Goal: Task Accomplishment & Management: Complete application form

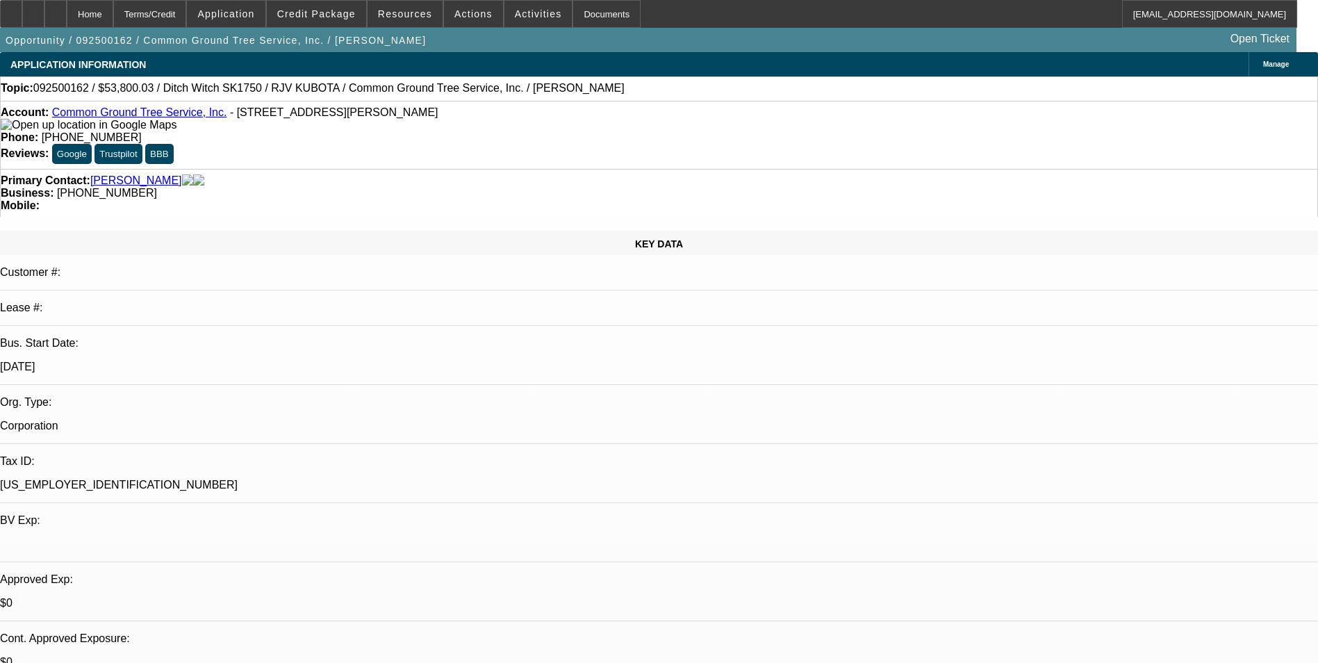
select select "0"
select select "3"
select select "0"
select select "6"
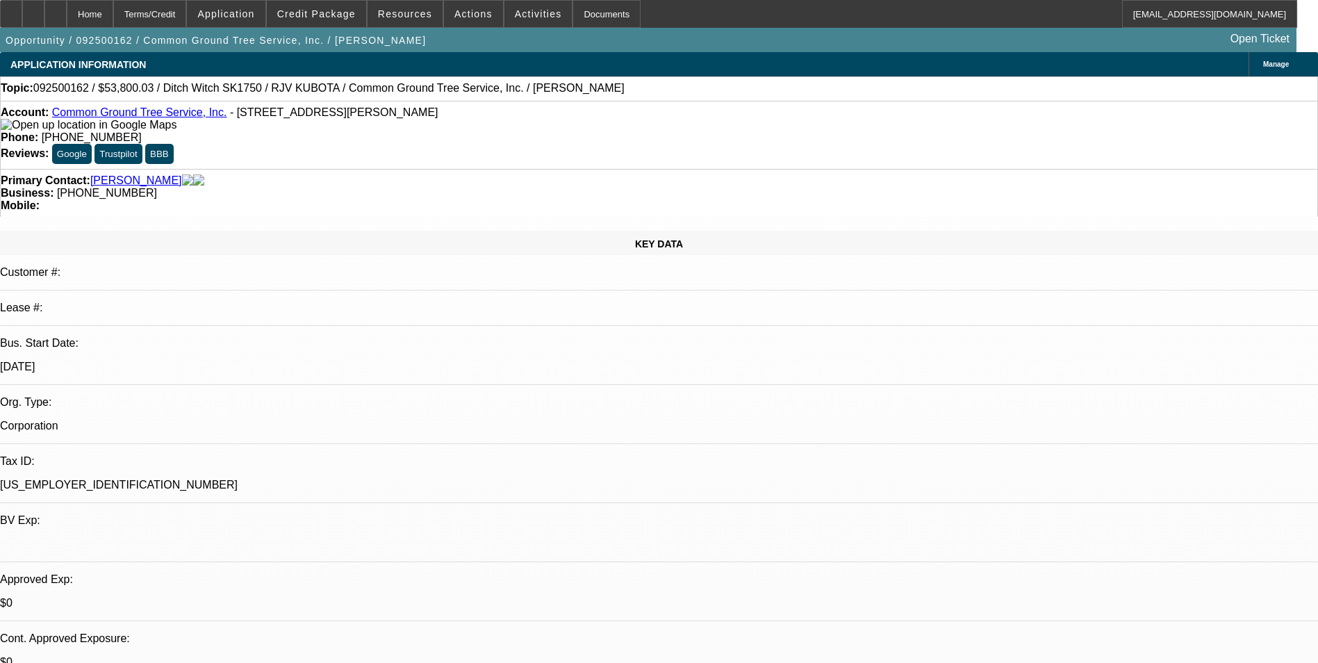
select select "0"
select select "3"
select select "0"
select select "6"
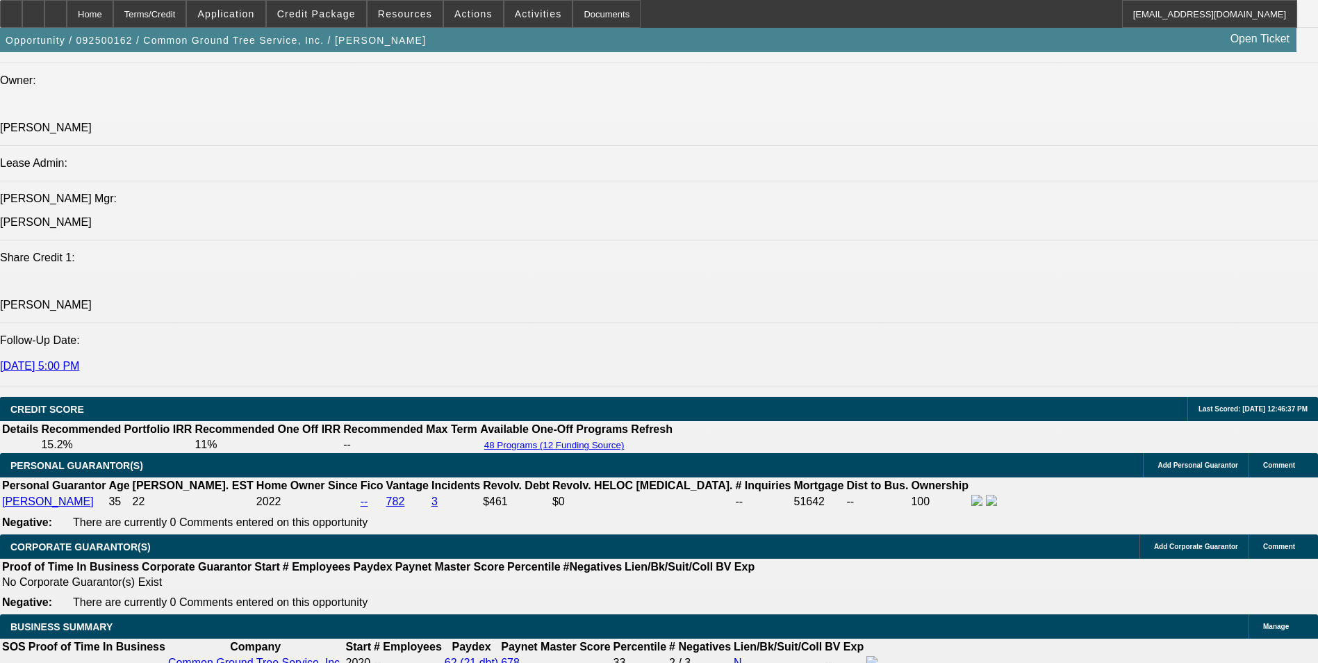
scroll to position [2084, 0]
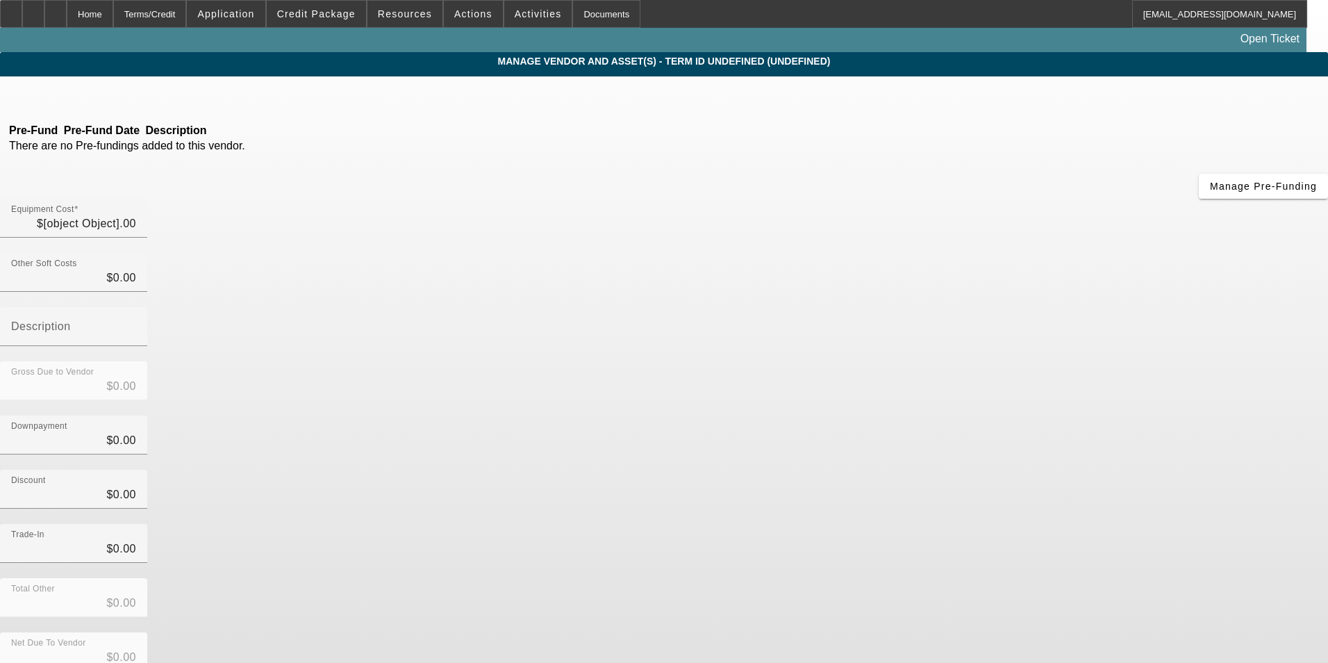
type input "$60,205.64"
type input "$3,594.39"
type input "ST"
type input "$63,800.03"
type input "$10,000.00"
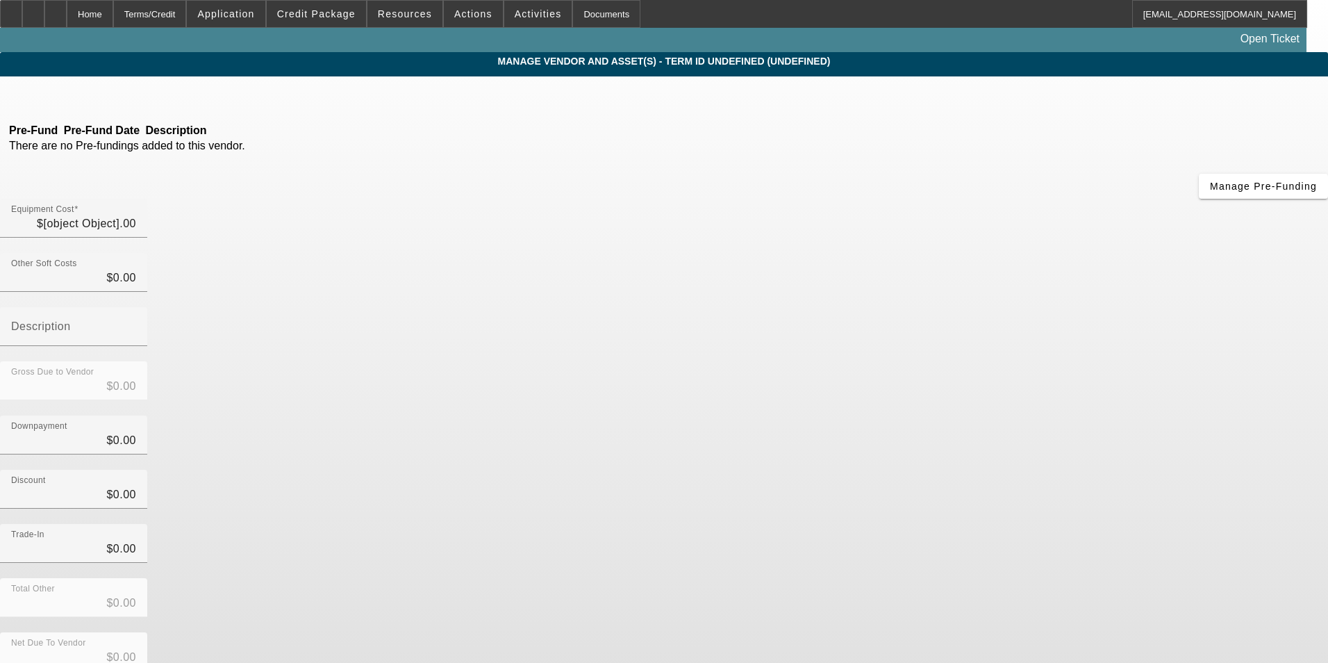
type input "$10,000.00"
type input "$53,800.03"
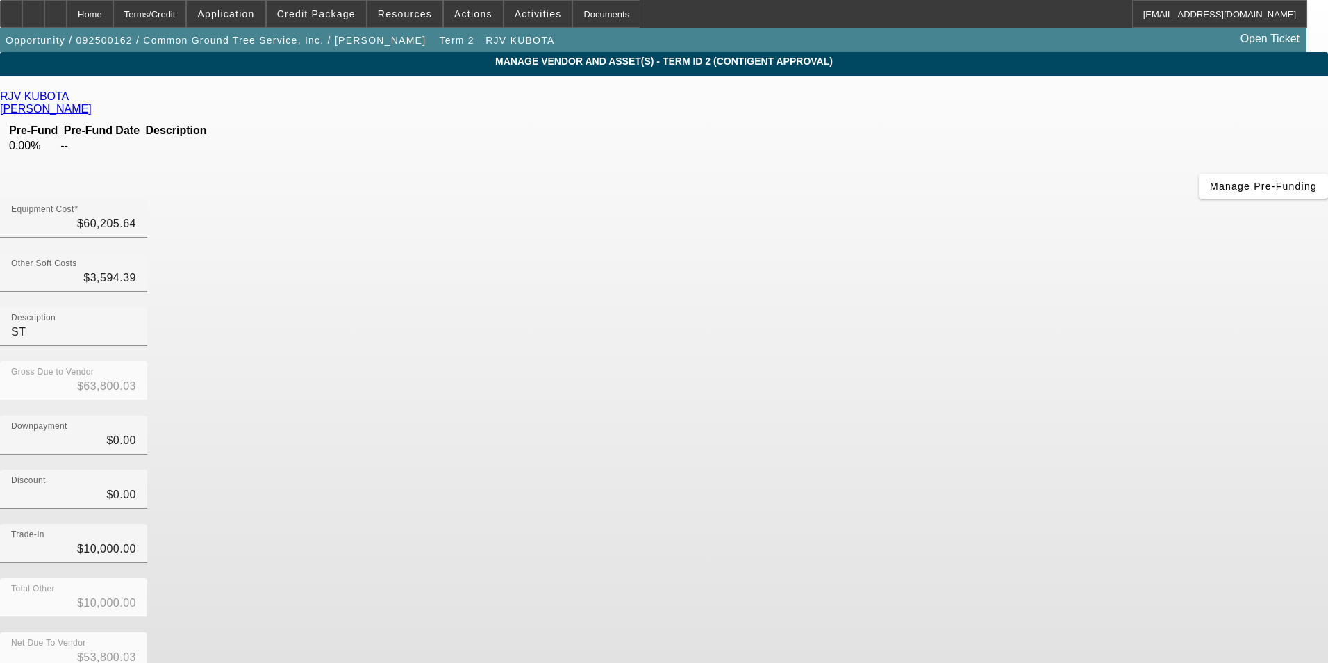
click at [72, 101] on icon at bounding box center [72, 96] width 0 height 12
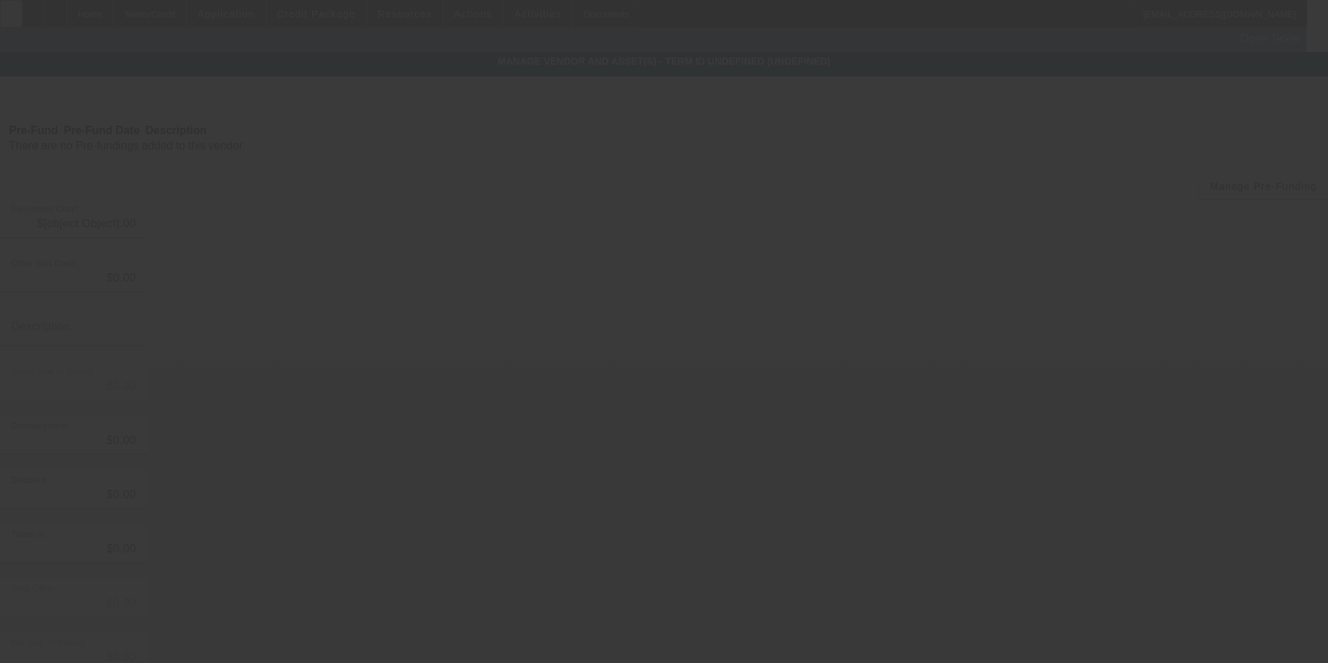
type input "$60,205.64"
type input "$3,594.39"
type input "ST"
type input "$63,800.03"
type input "$10,000.00"
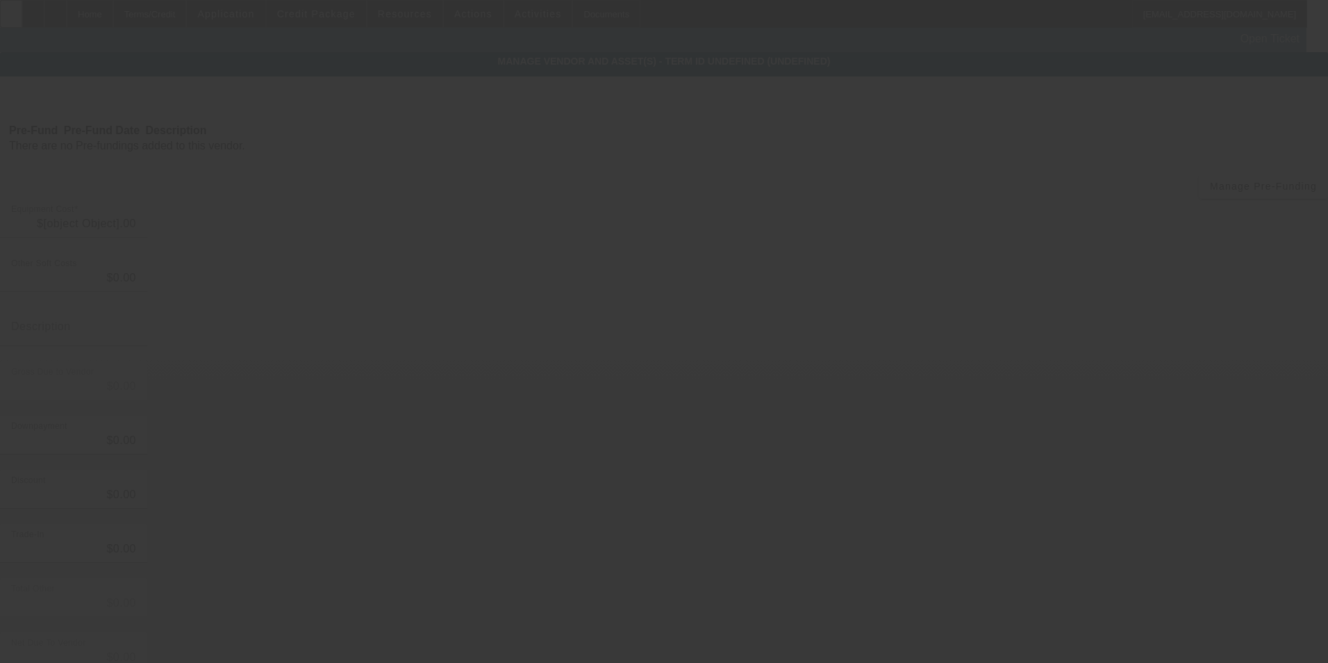
type input "$10,000.00"
type input "$53,800.03"
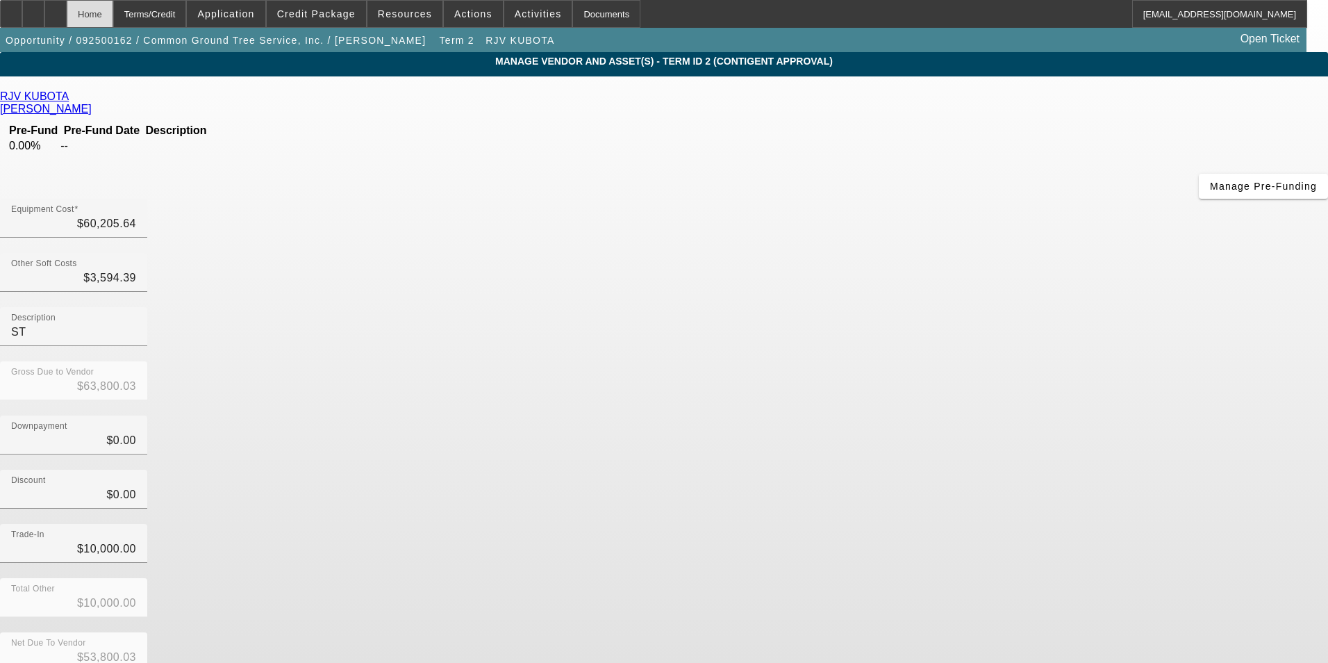
click at [113, 17] on div "Home" at bounding box center [90, 14] width 47 height 28
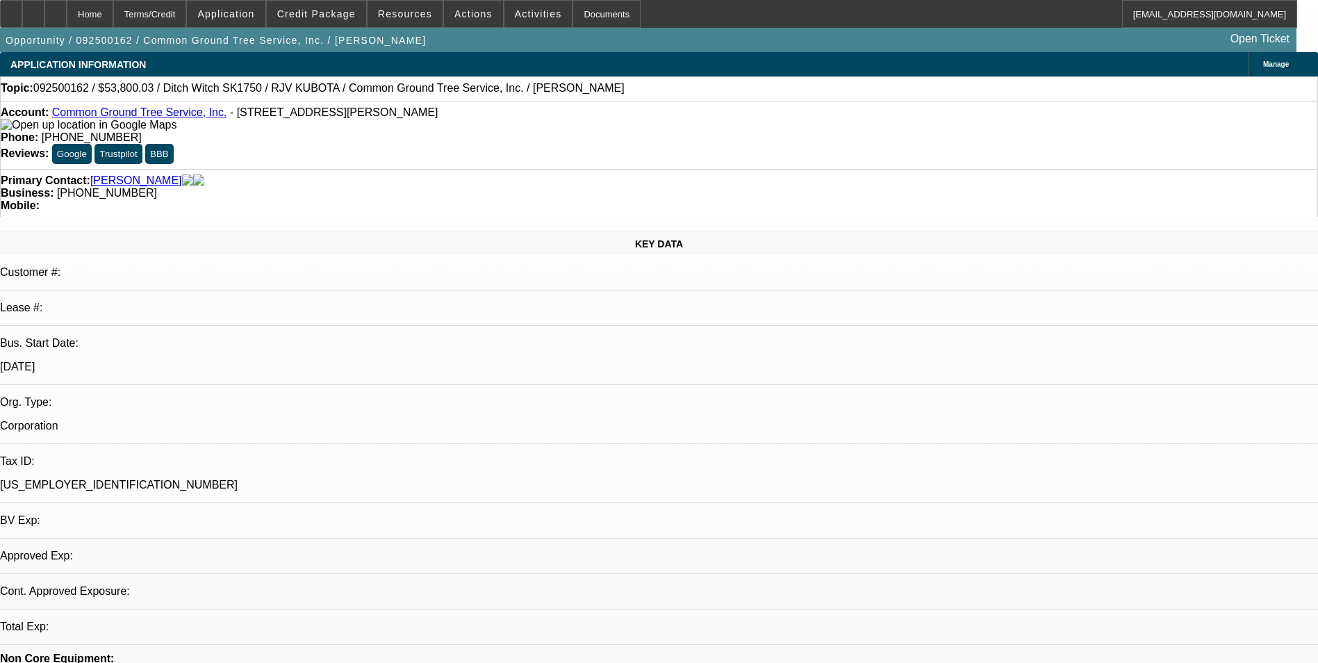
select select "0"
select select "3"
select select "0"
select select "6"
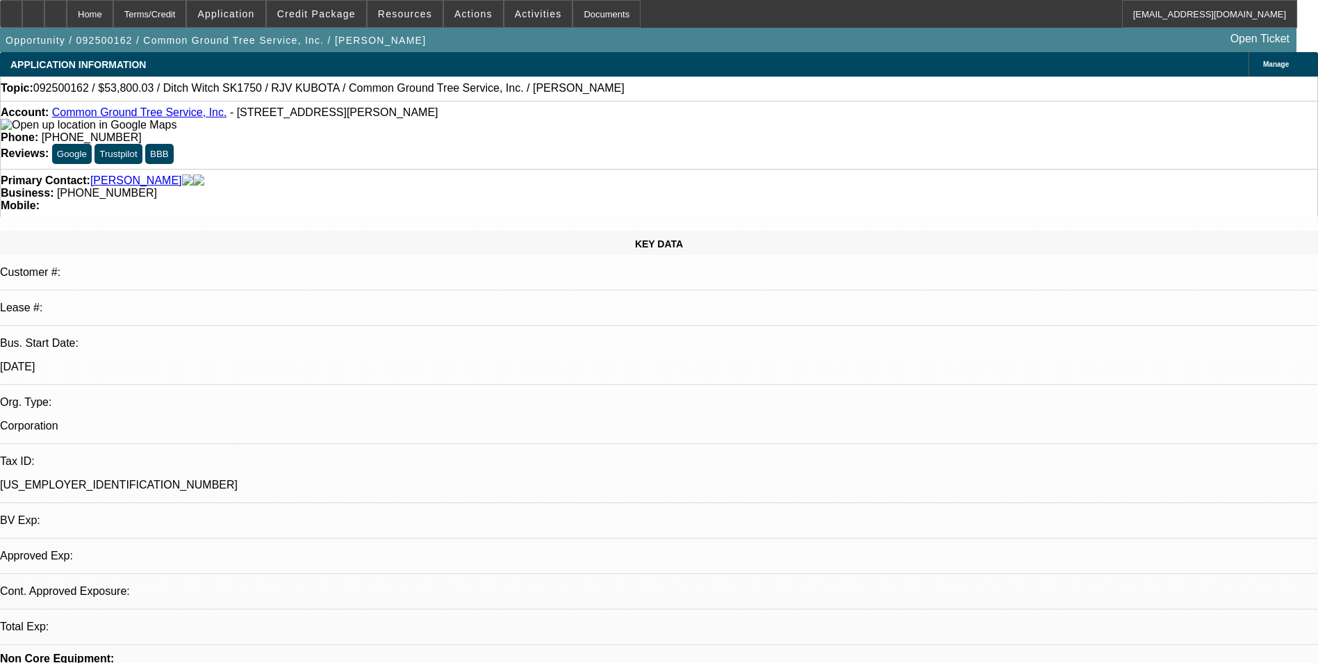
select select "0"
select select "3"
select select "0"
select select "6"
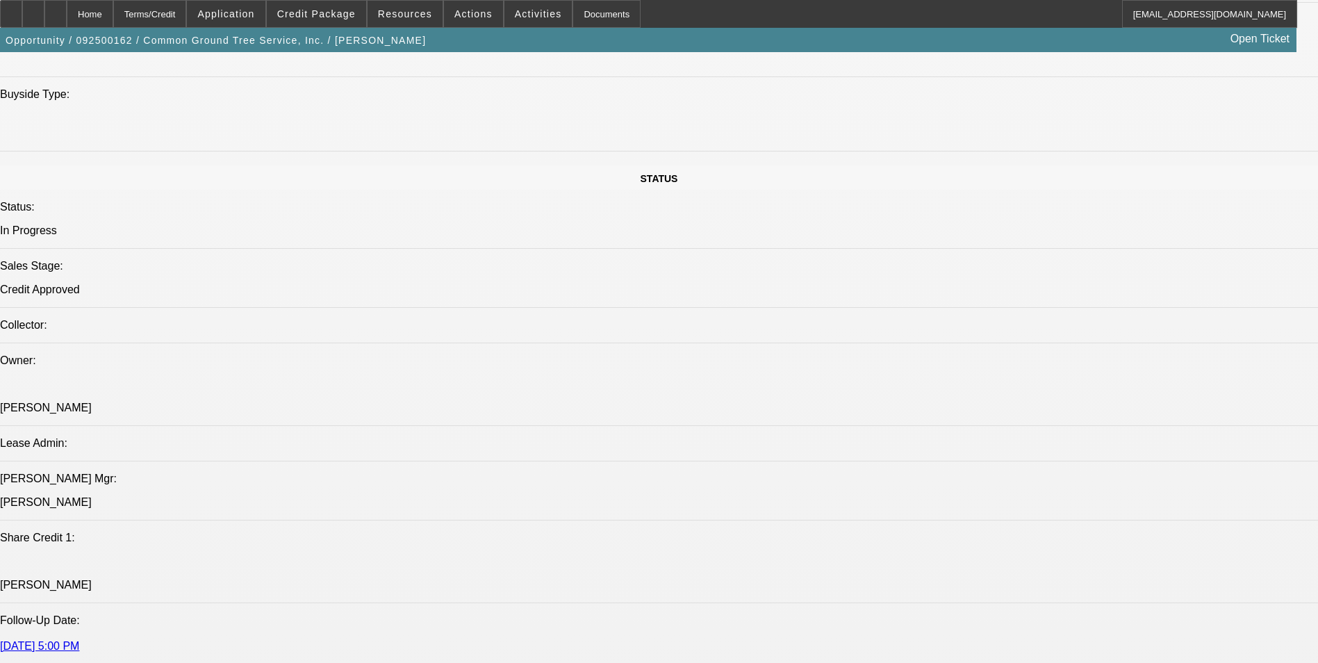
scroll to position [1528, 0]
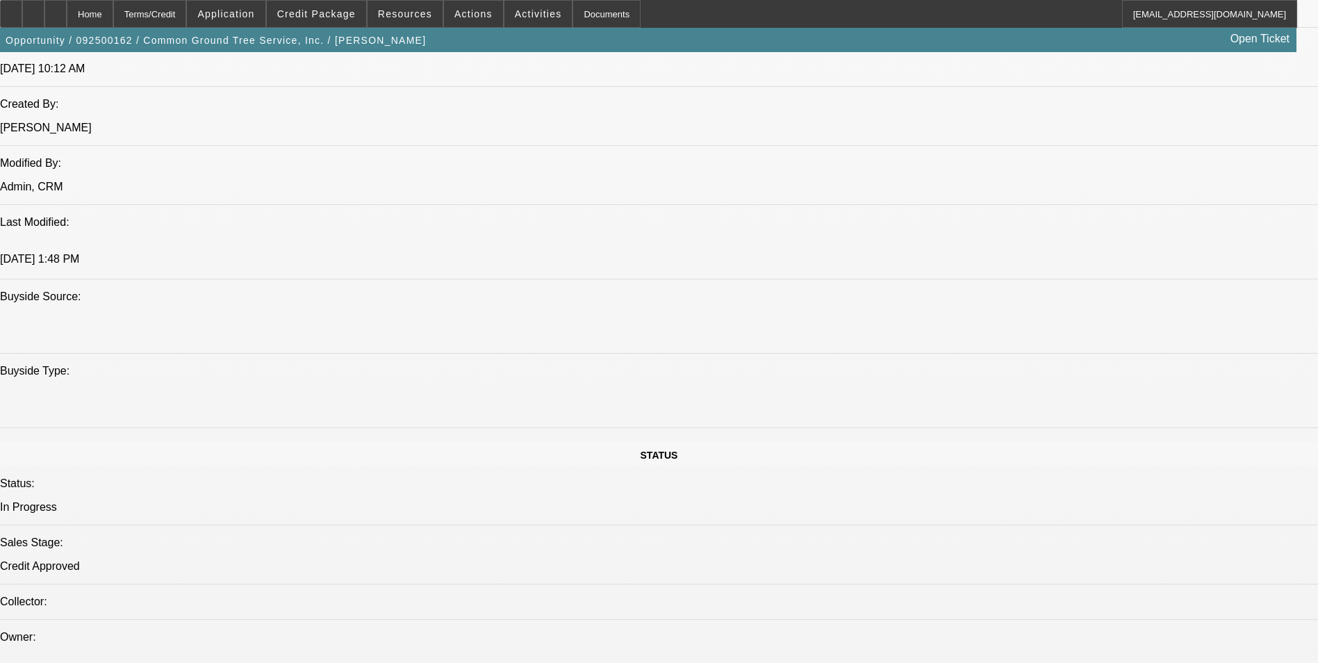
scroll to position [1111, 0]
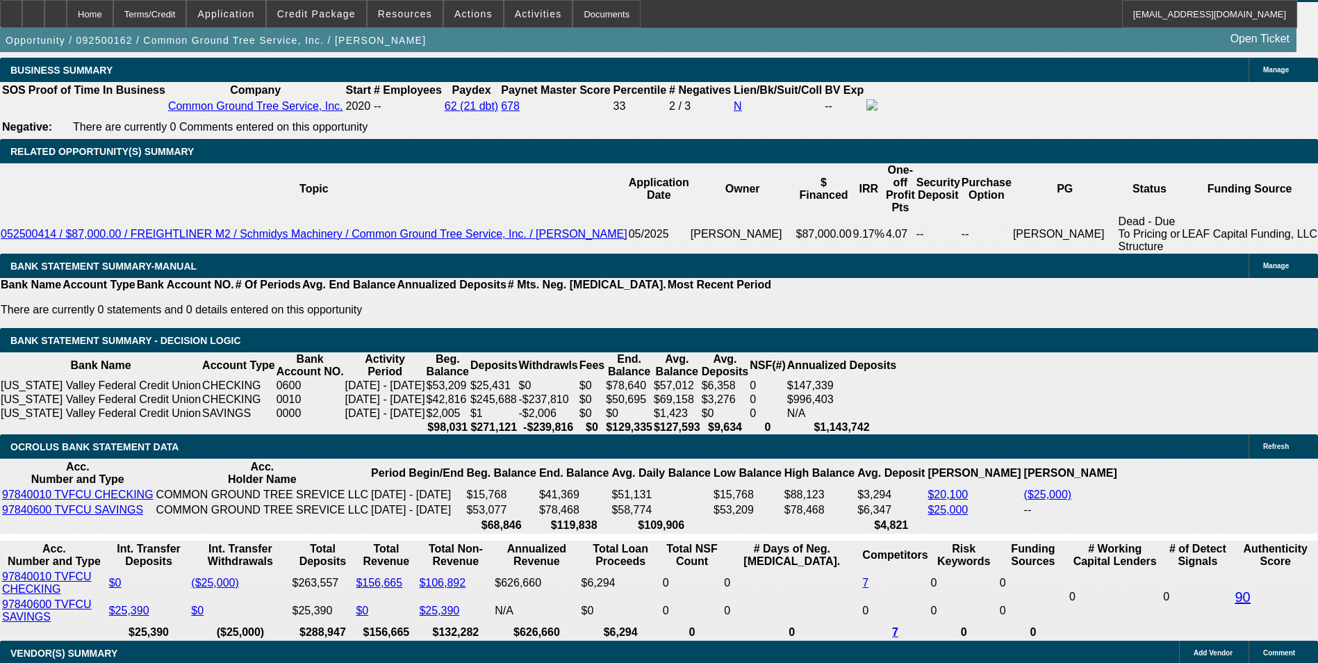
scroll to position [2223, 0]
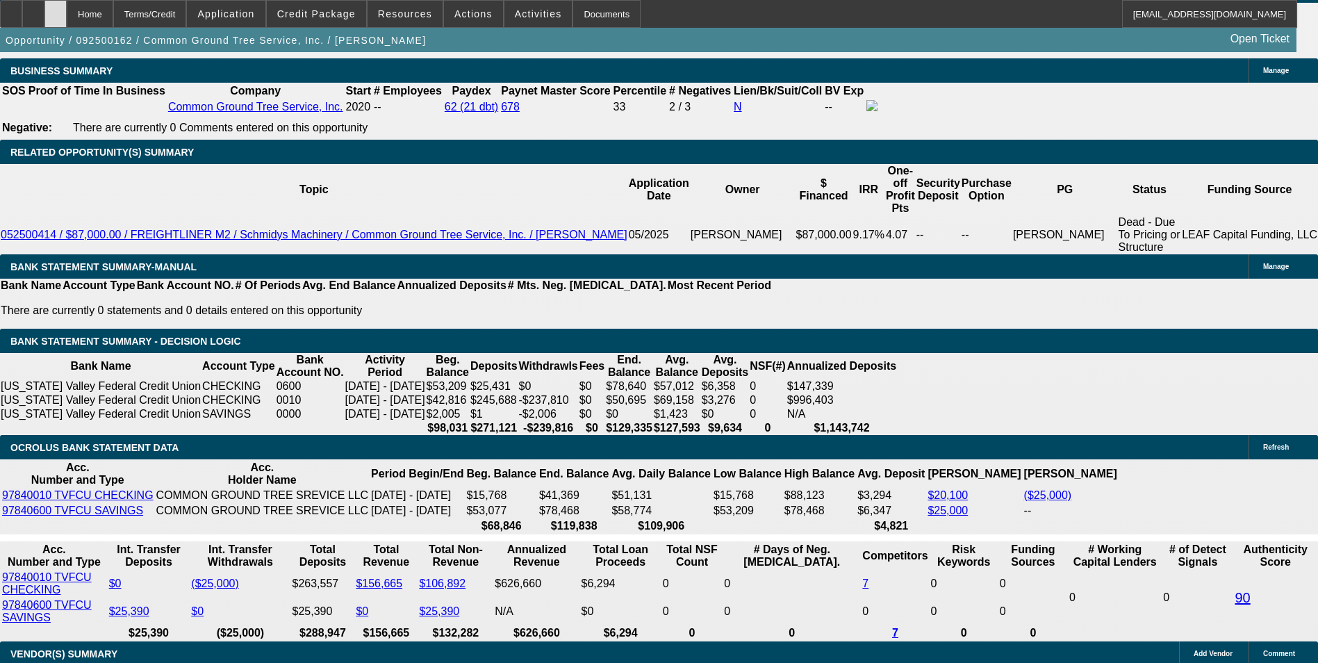
click at [67, 11] on div at bounding box center [55, 14] width 22 height 28
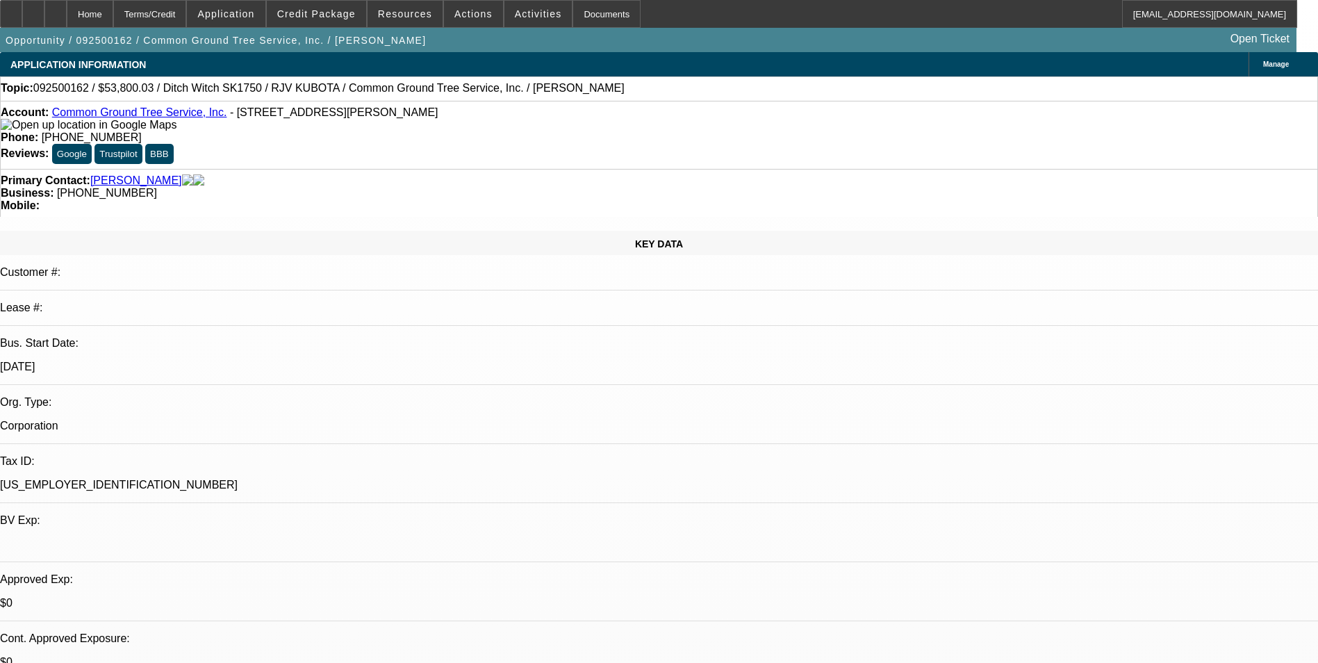
select select "0"
select select "3"
select select "0"
select select "6"
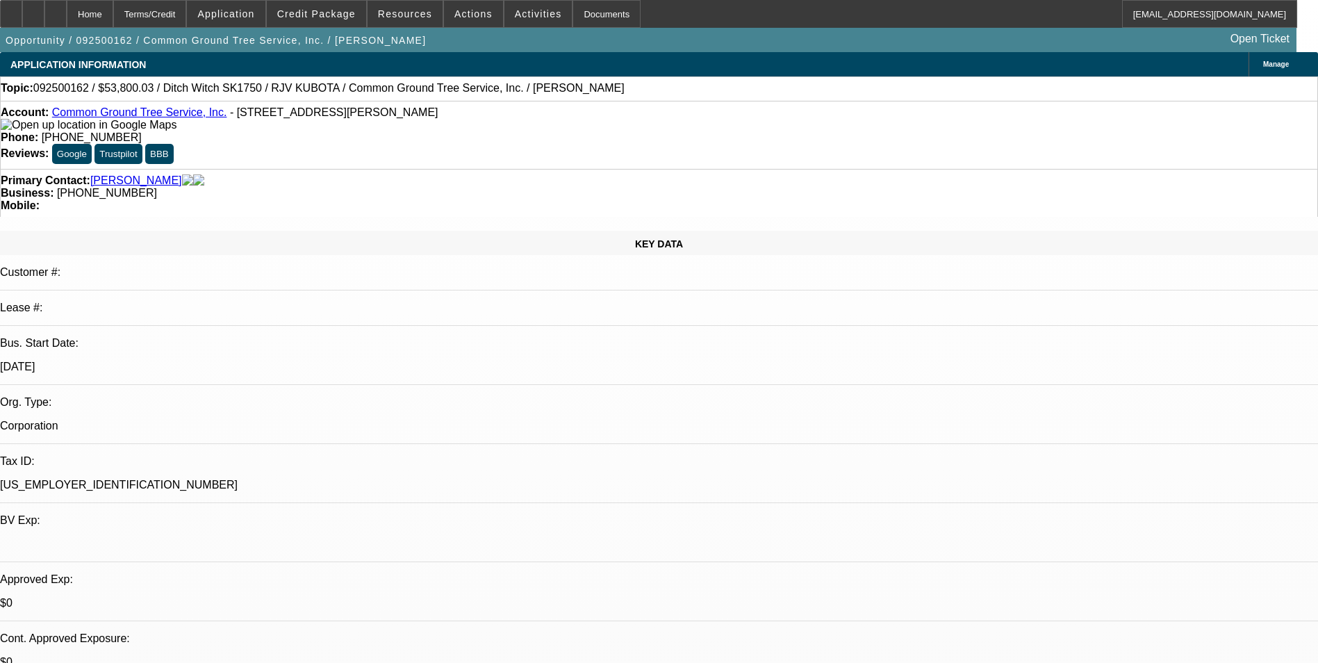
select select "0"
select select "3"
select select "0"
select select "6"
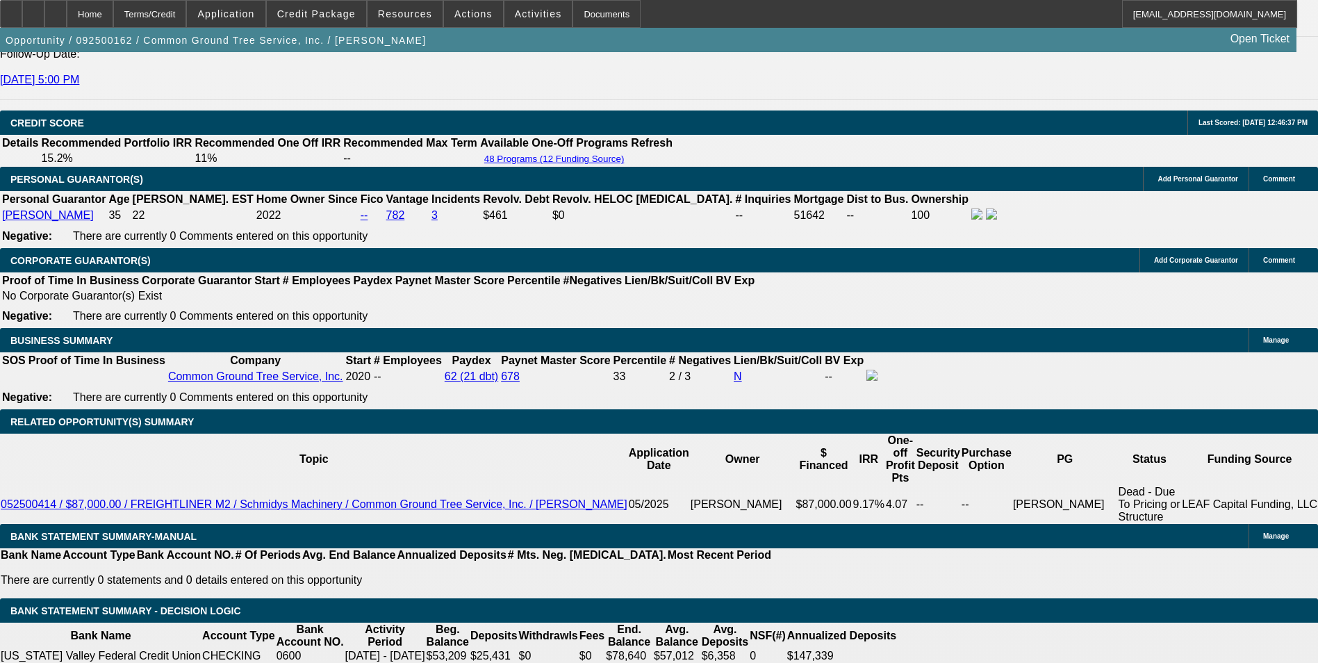
scroll to position [2052, 0]
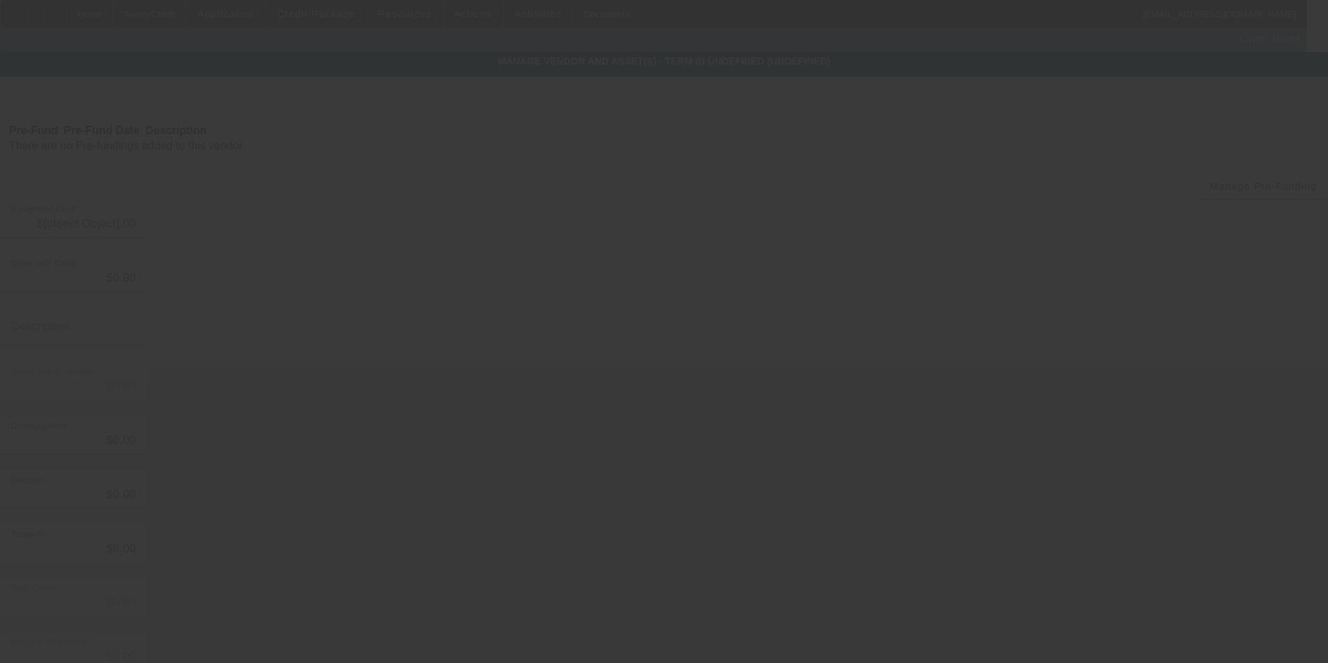
type input "$60,205.64"
type input "$3,594.39"
type input "ST"
type input "$63,800.03"
type input "$10,000.00"
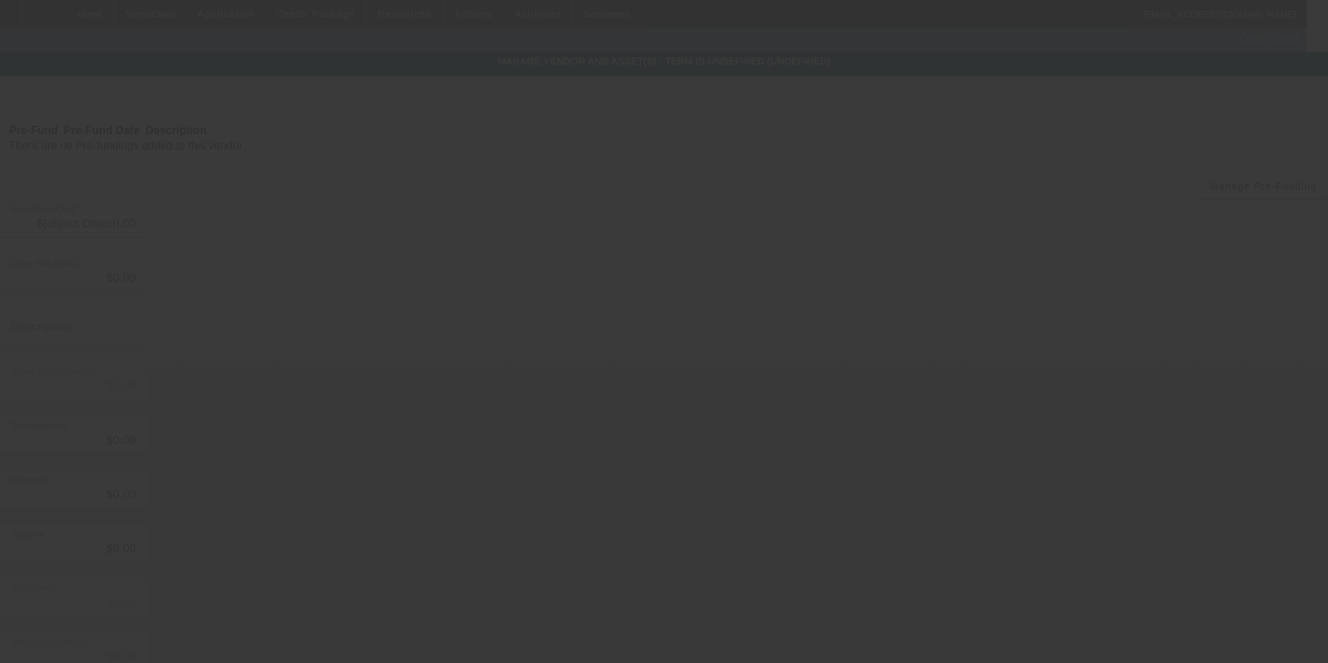
type input "$10,000.00"
type input "$53,800.03"
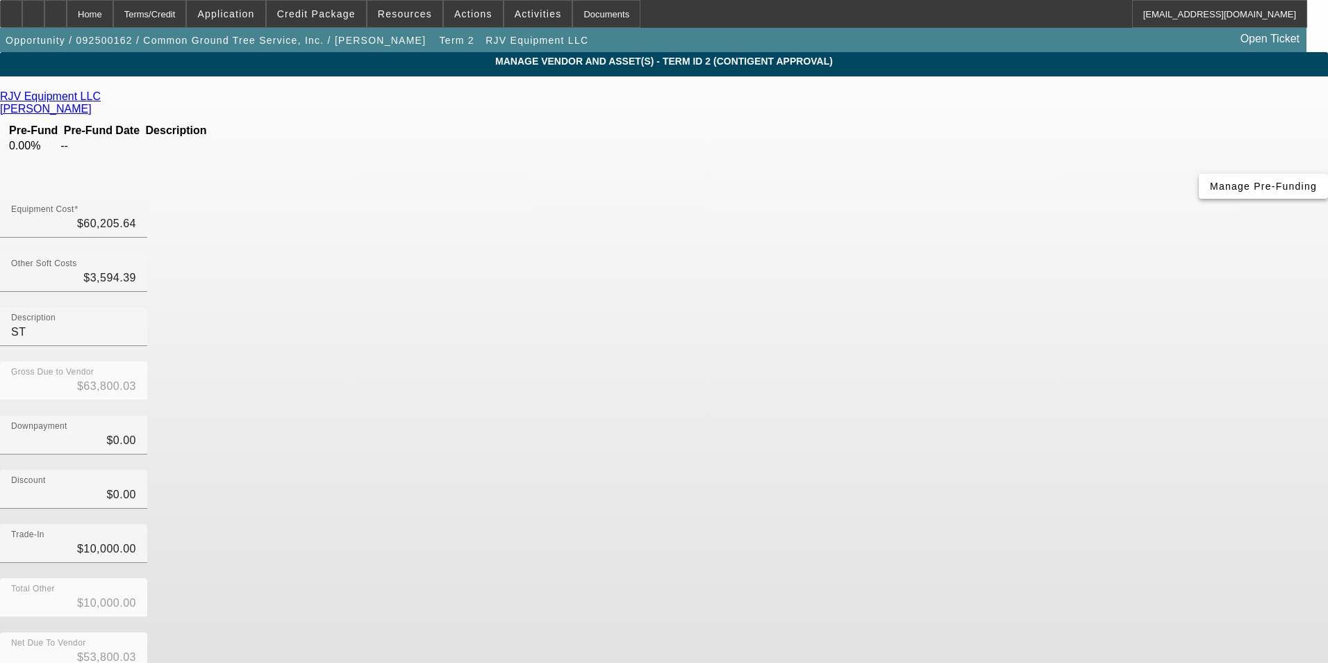
click at [1210, 192] on span "Manage Pre-Funding" at bounding box center [1263, 186] width 107 height 11
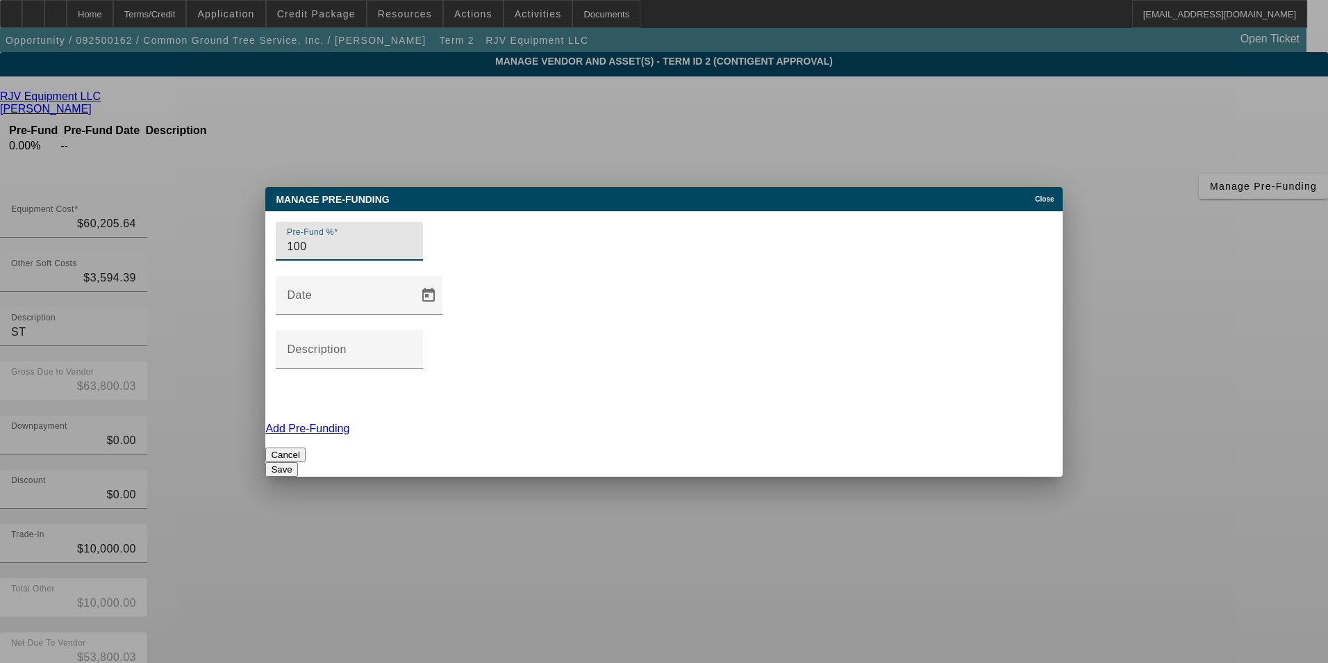
type input "100"
click at [297, 462] on button "Save" at bounding box center [281, 469] width 32 height 15
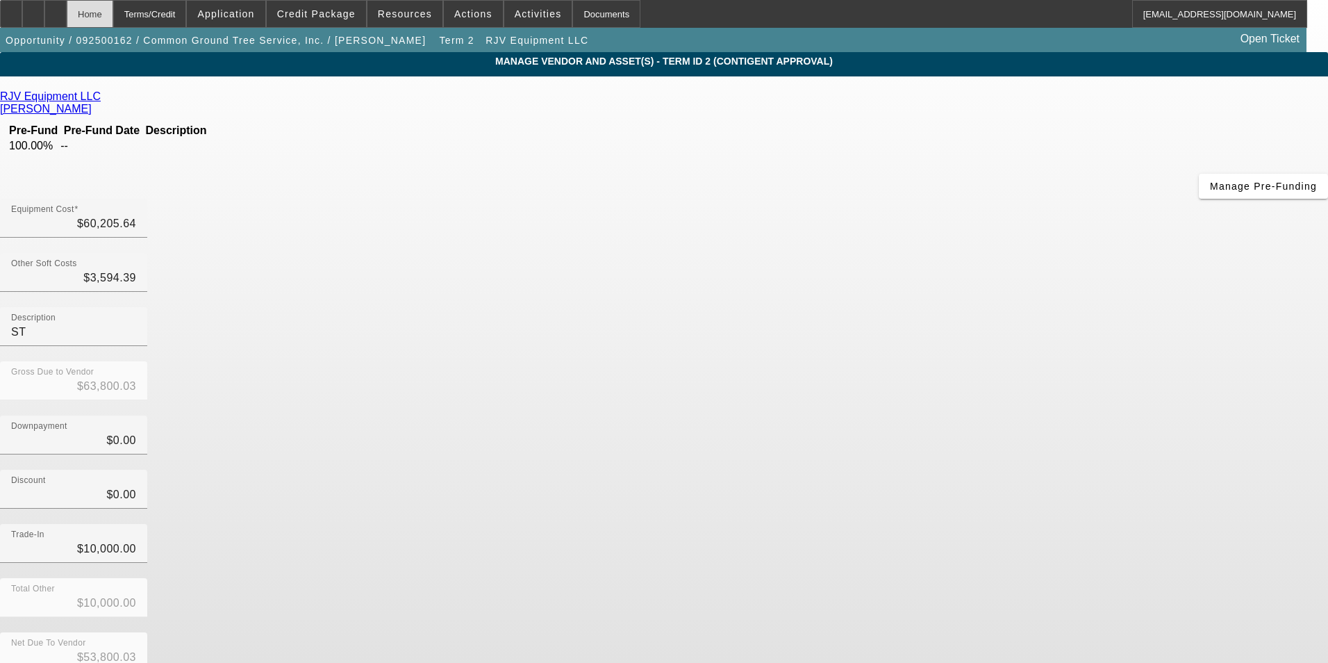
click at [113, 18] on div "Home" at bounding box center [90, 14] width 47 height 28
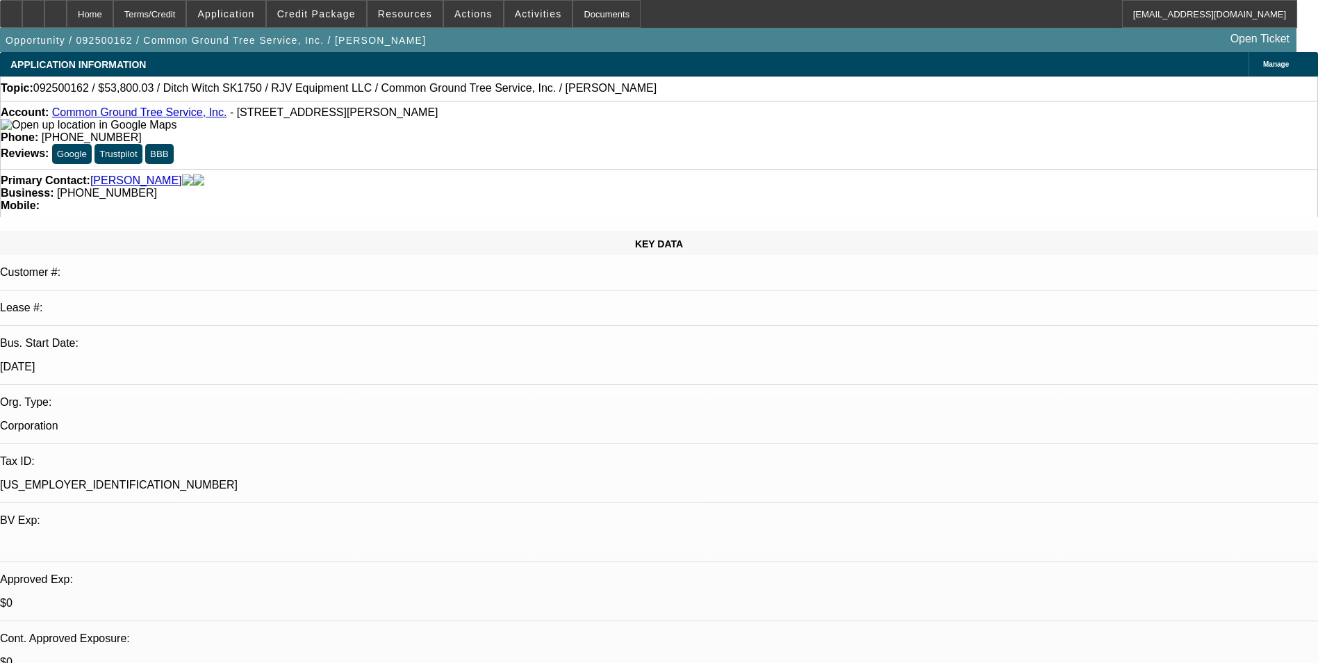
select select "0"
select select "3"
select select "0"
select select "6"
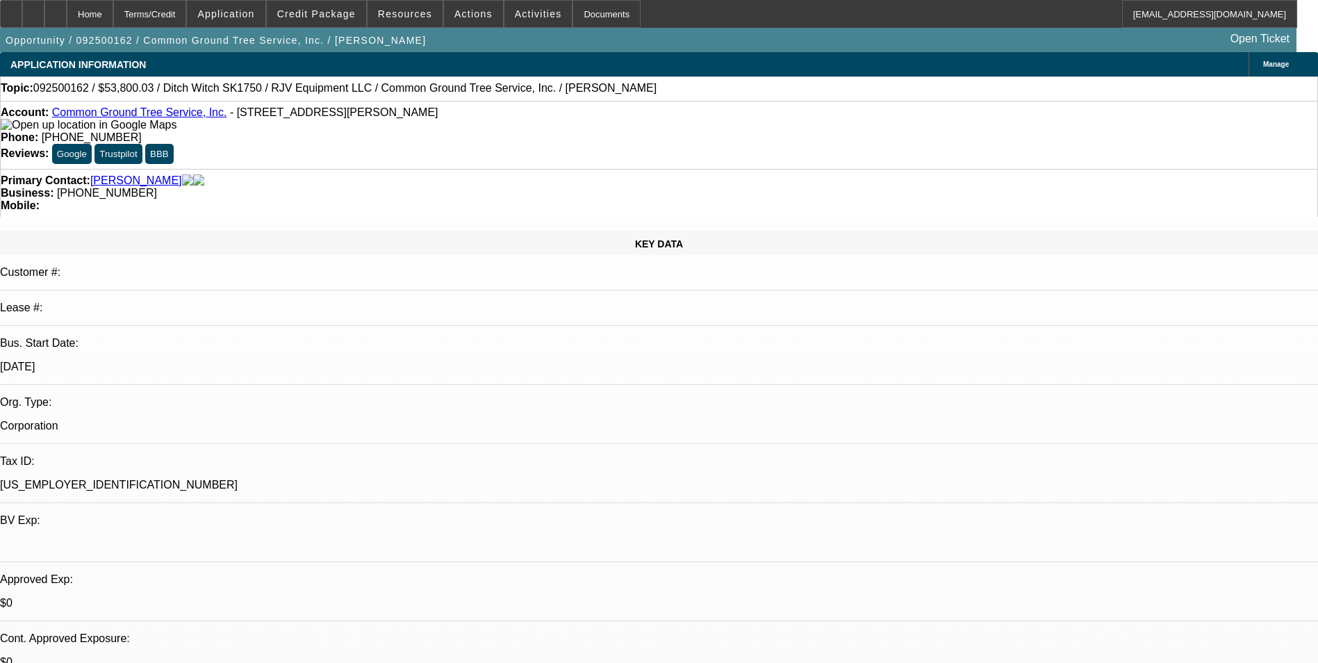
select select "0"
select select "3"
select select "0"
select select "6"
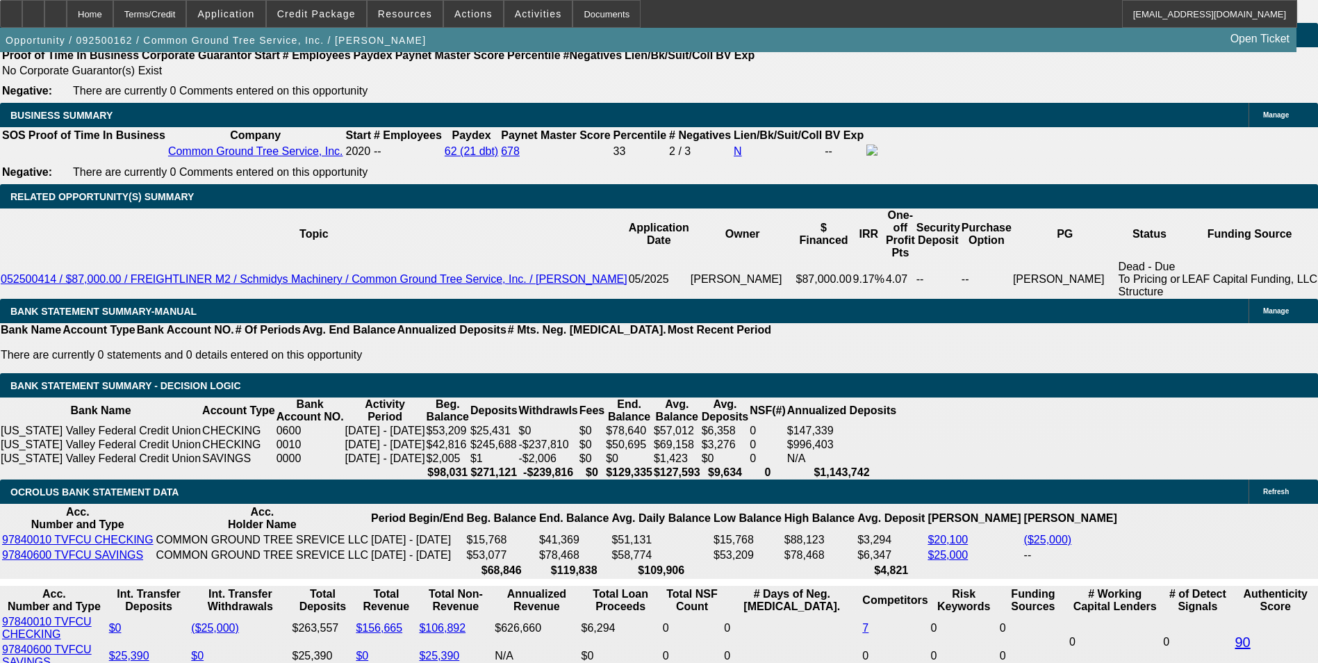
scroll to position [2223, 0]
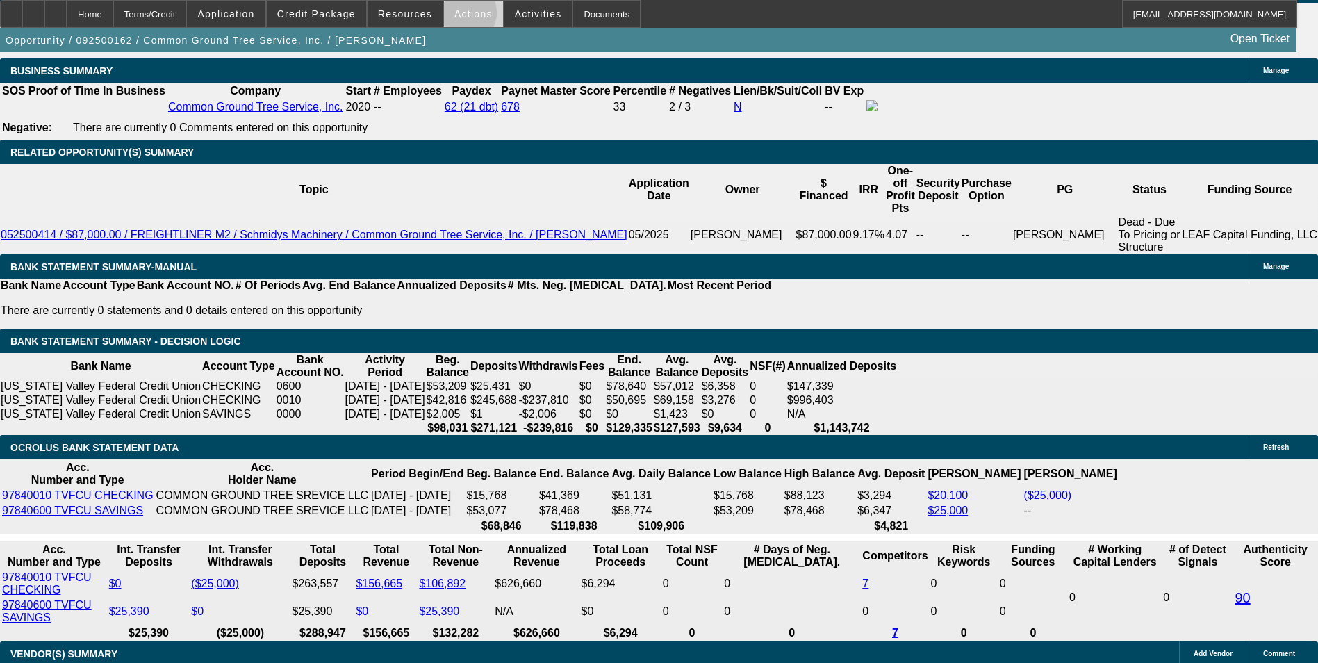
click at [456, 16] on span "Actions" at bounding box center [473, 13] width 38 height 11
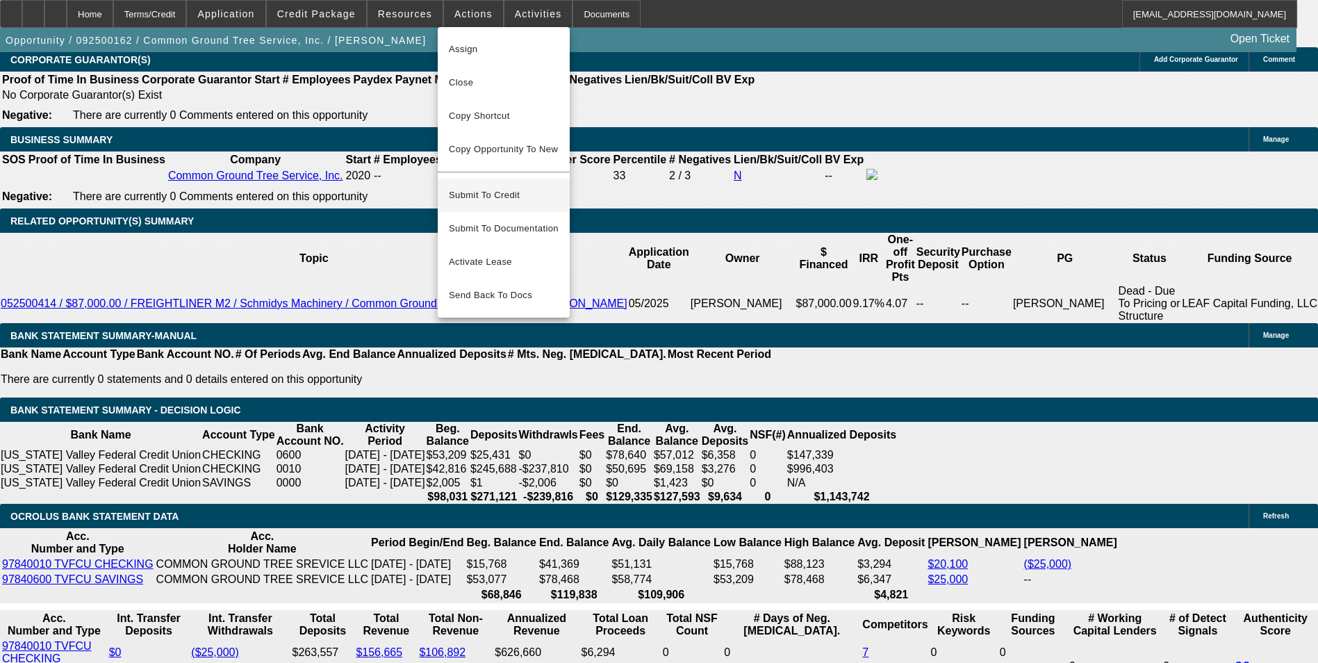
scroll to position [2153, 0]
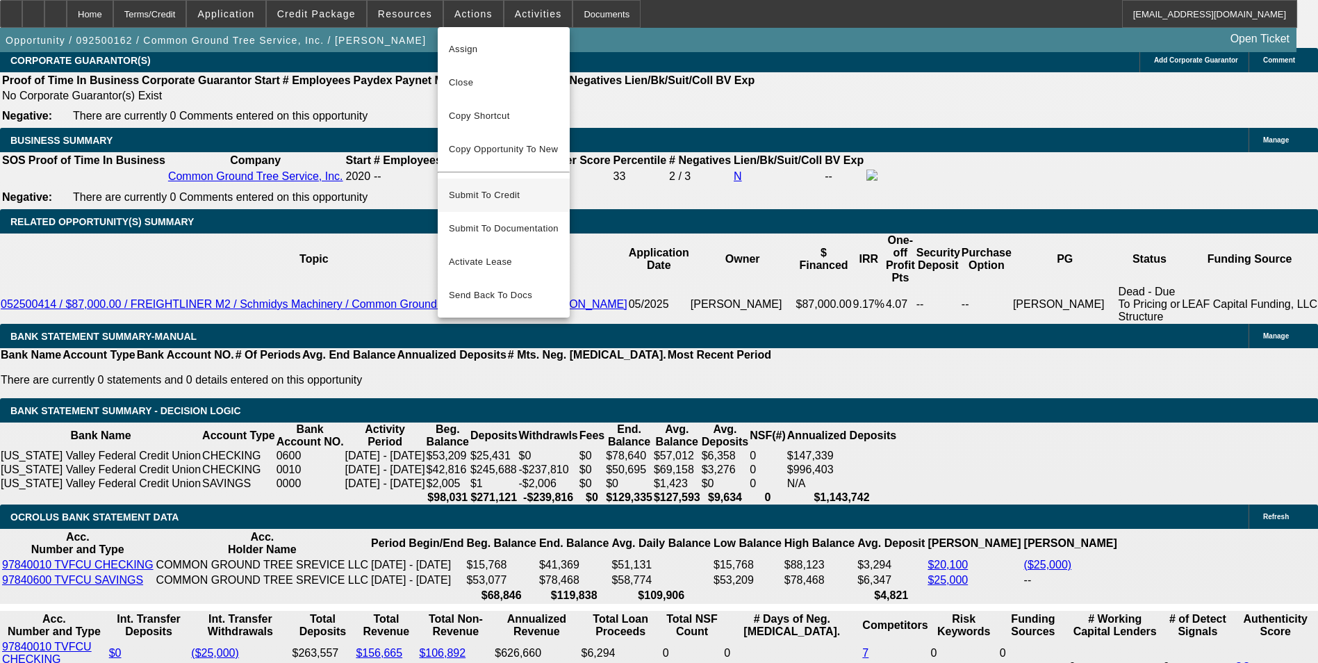
click at [515, 187] on span "Submit To Credit" at bounding box center [504, 195] width 110 height 17
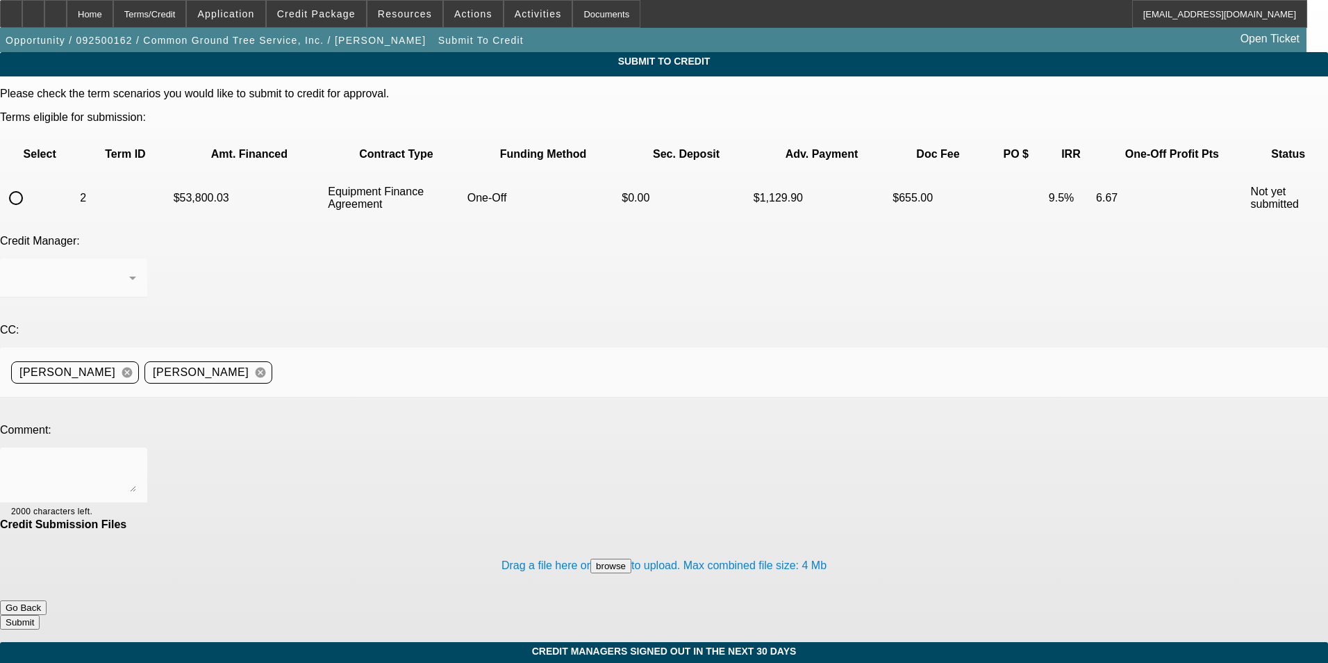
click at [30, 184] on input "radio" at bounding box center [16, 198] width 28 height 28
radio input "true"
click at [590, 558] on button "browse" at bounding box center [610, 565] width 41 height 15
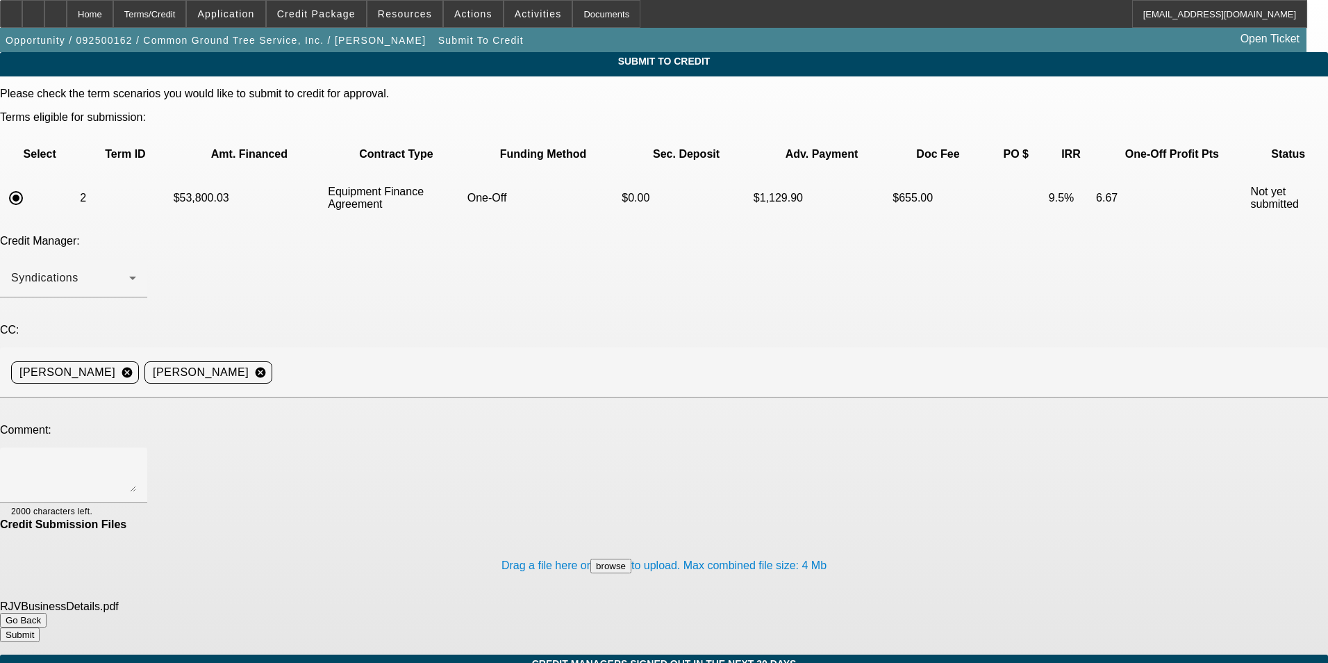
click at [590, 558] on button "browse" at bounding box center [610, 565] width 41 height 15
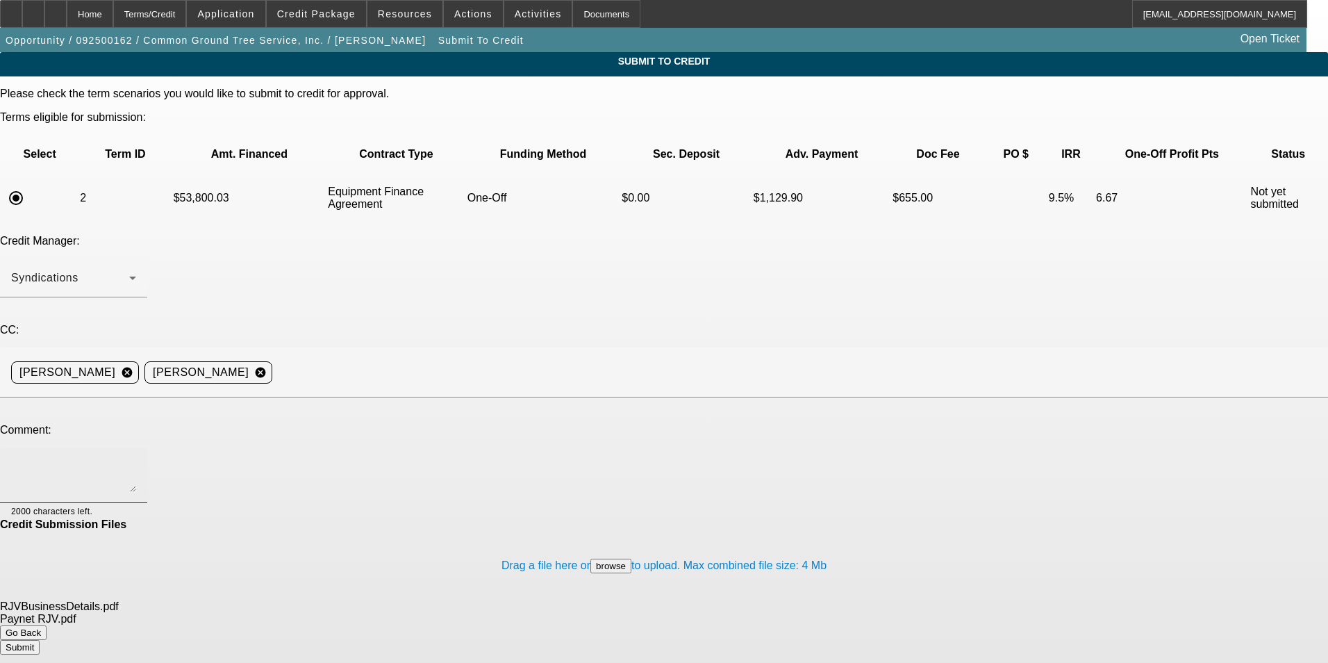
click at [136, 458] on textarea at bounding box center [73, 474] width 125 height 33
type textarea "vendor info attached, 100% prefunding is required."
click at [40, 640] on button "Submit" at bounding box center [20, 647] width 40 height 15
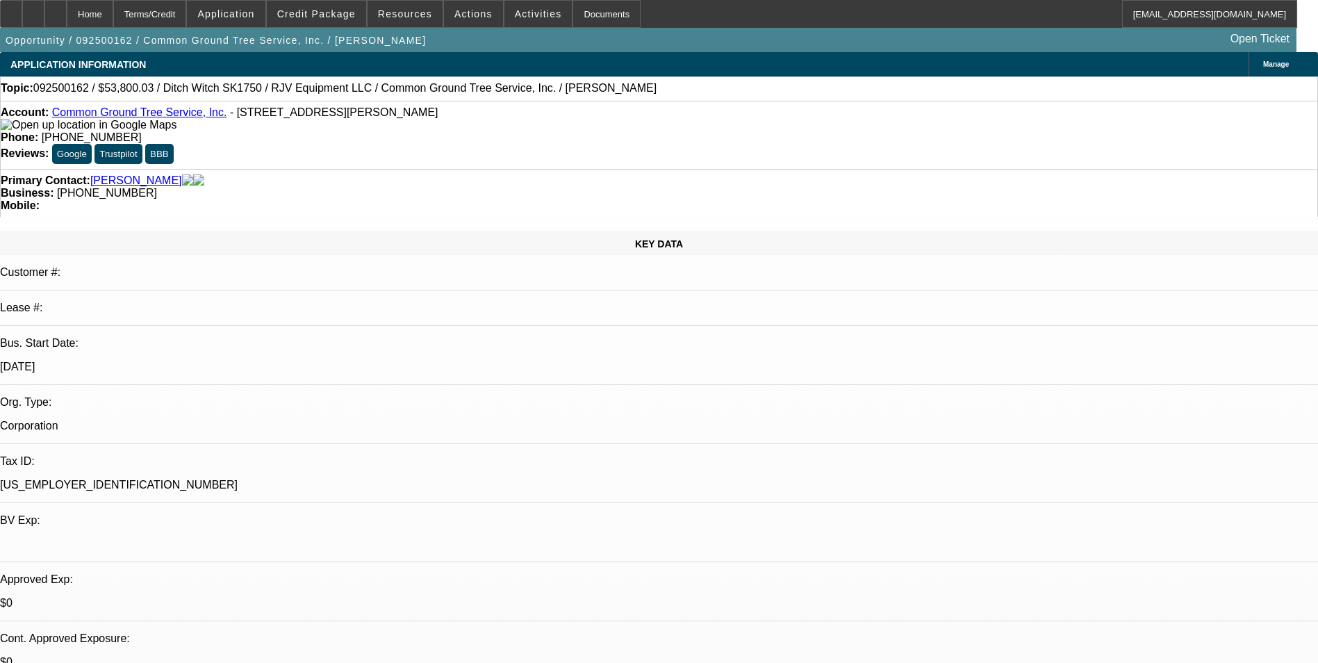
select select "0"
select select "3"
select select "0"
select select "6"
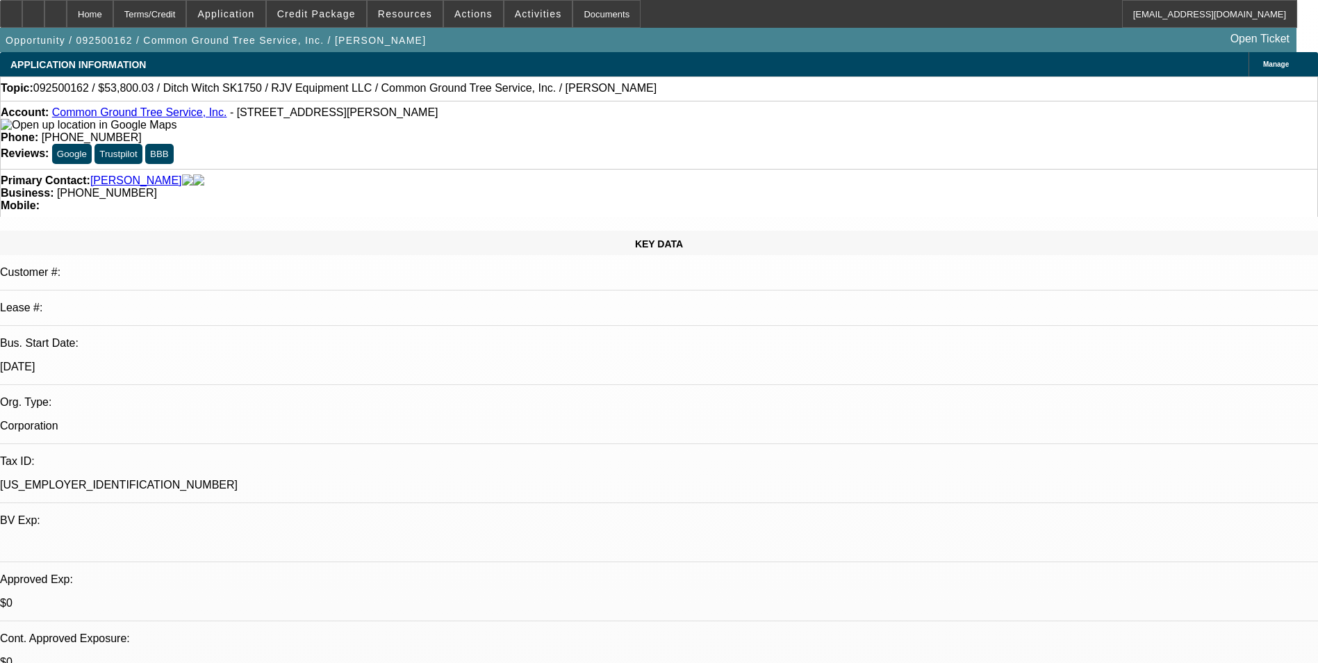
select select "0"
select select "3"
select select "0"
select select "6"
